Goal: Use online tool/utility: Utilize a website feature to perform a specific function

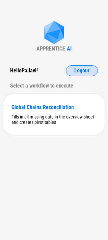
click at [71, 71] on button "Logout" at bounding box center [82, 70] width 32 height 11
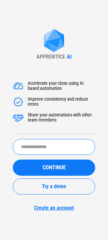
click at [25, 149] on input "text" at bounding box center [54, 147] width 82 height 16
type input "*"
type input "******"
click at [13, 159] on button "CONTINUE" at bounding box center [54, 167] width 82 height 16
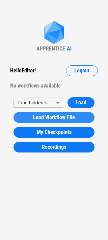
click at [58, 120] on span "Load Workflow File" at bounding box center [54, 117] width 42 height 5
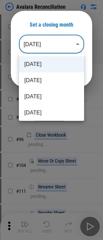
click at [30, 48] on body "Avalara Reconciliation # 31 User information pending... # 59 Manual Change Requ…" at bounding box center [51, 120] width 103 height 240
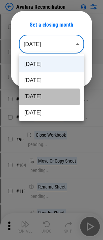
click at [41, 97] on li "[DATE]" at bounding box center [51, 96] width 65 height 16
type input "********"
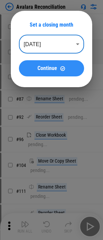
click at [42, 71] on span "Continue" at bounding box center [46, 68] width 19 height 5
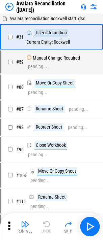
click at [26, 224] on img "button" at bounding box center [25, 224] width 8 height 8
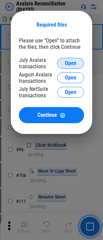
click at [65, 66] on span "Open" at bounding box center [70, 63] width 11 height 5
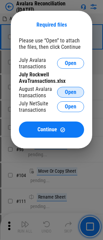
click at [68, 91] on span "Open" at bounding box center [70, 91] width 11 height 5
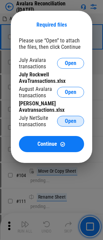
click at [61, 122] on button "Open" at bounding box center [70, 121] width 27 height 11
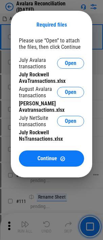
drag, startPoint x: 67, startPoint y: 153, endPoint x: 63, endPoint y: 168, distance: 15.1
click at [67, 153] on button "Continue" at bounding box center [51, 158] width 65 height 16
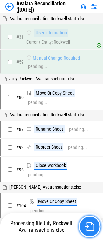
click at [91, 234] on button "button" at bounding box center [89, 226] width 22 height 22
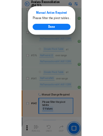
scroll to position [1798, 0]
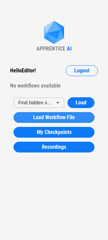
click at [61, 117] on span "Load Workflow File" at bounding box center [54, 117] width 42 height 5
click at [46, 117] on span "Load Workflow File" at bounding box center [54, 117] width 42 height 5
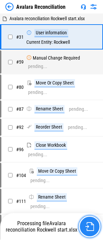
click at [87, 221] on button "button" at bounding box center [89, 226] width 22 height 22
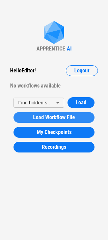
click at [44, 119] on span "Load Workflow File" at bounding box center [54, 117] width 42 height 5
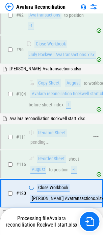
scroll to position [240, 0]
